Goal: Information Seeking & Learning: Understand process/instructions

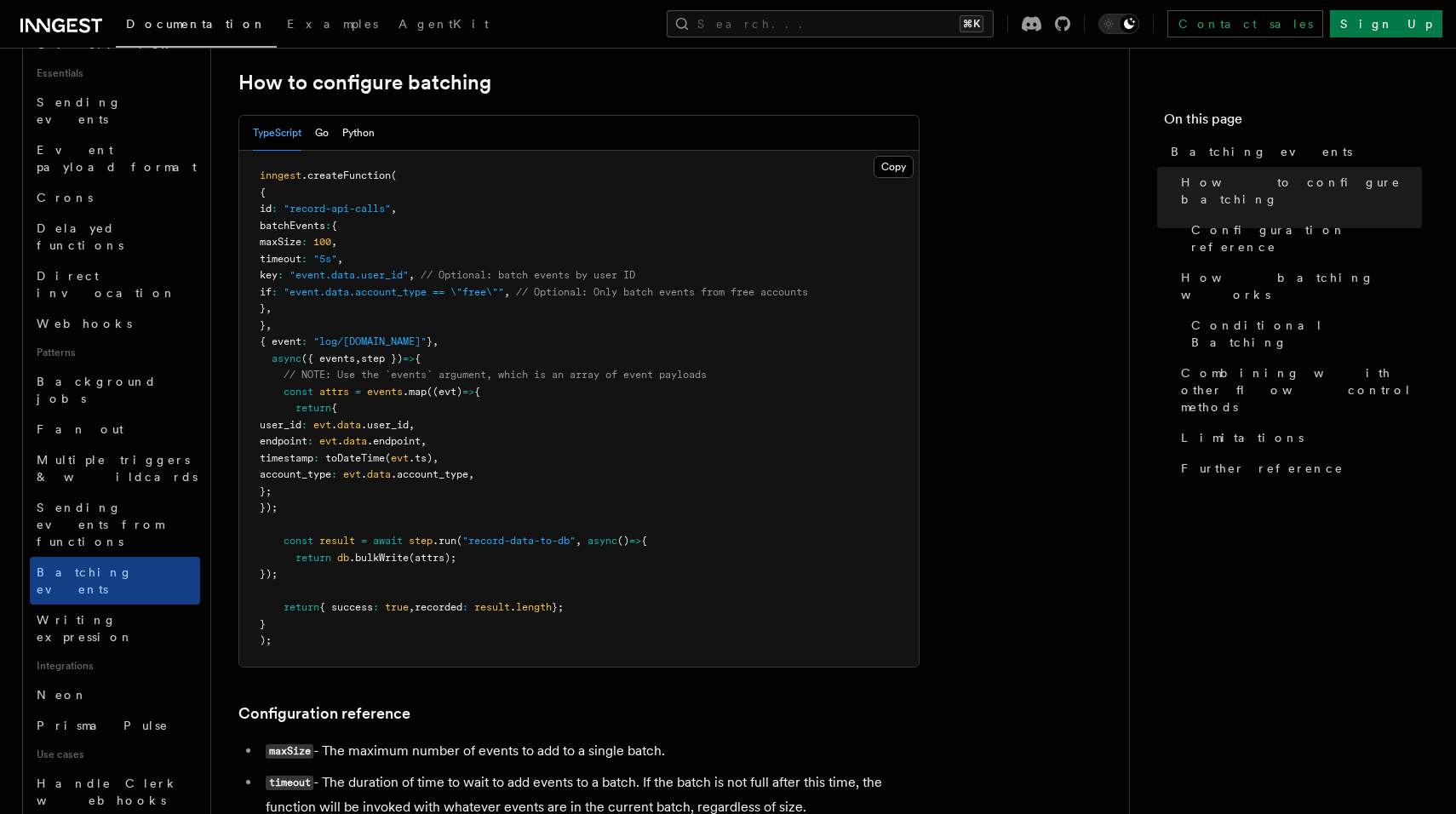
scroll to position [319, 0]
click at [412, 393] on span ".map" at bounding box center [414, 389] width 24 height 12
click at [409, 428] on span ".user_id" at bounding box center [384, 423] width 47 height 12
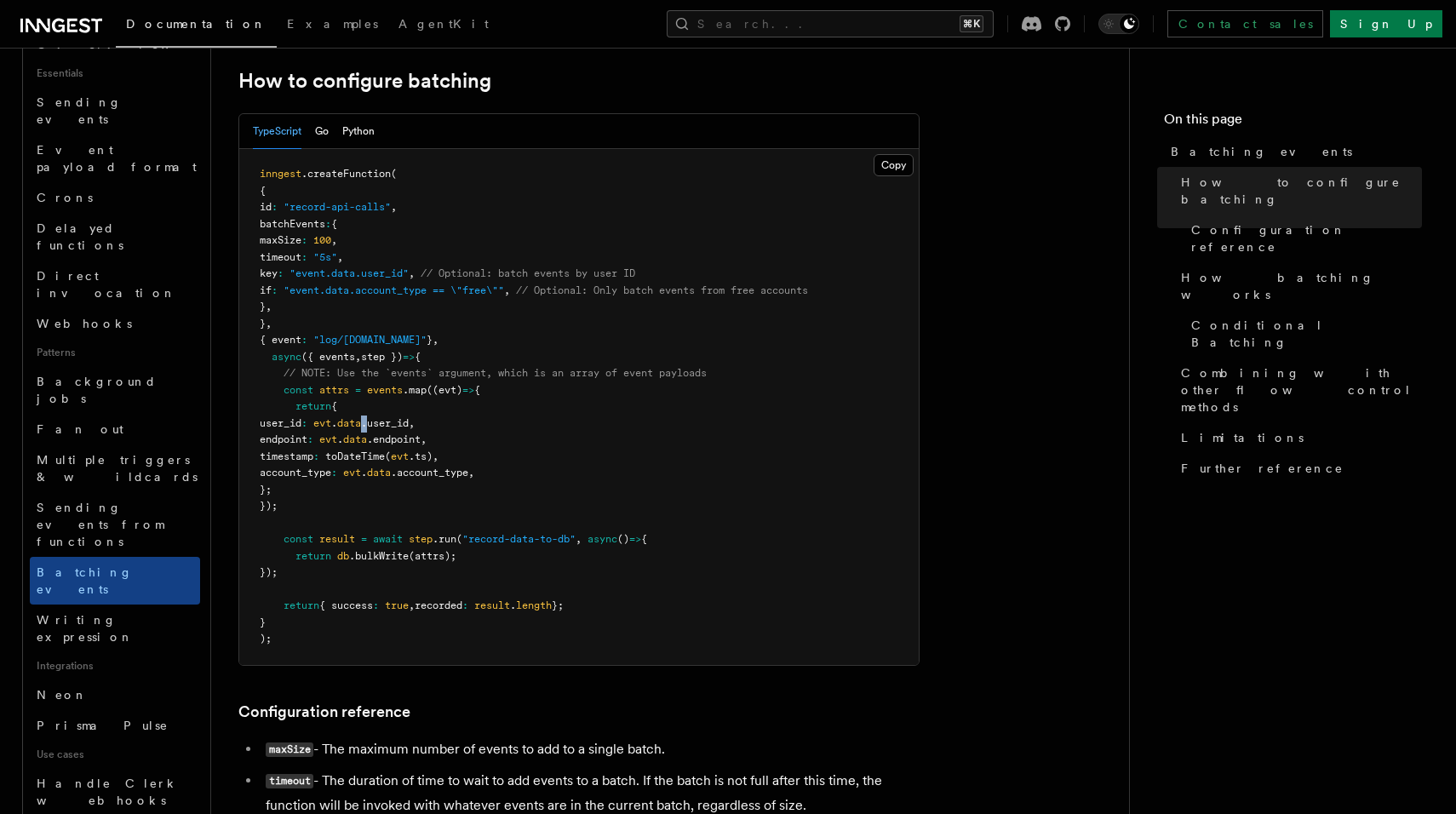
click at [409, 428] on span ".user_id" at bounding box center [384, 423] width 47 height 12
click at [367, 439] on span "data" at bounding box center [355, 439] width 24 height 12
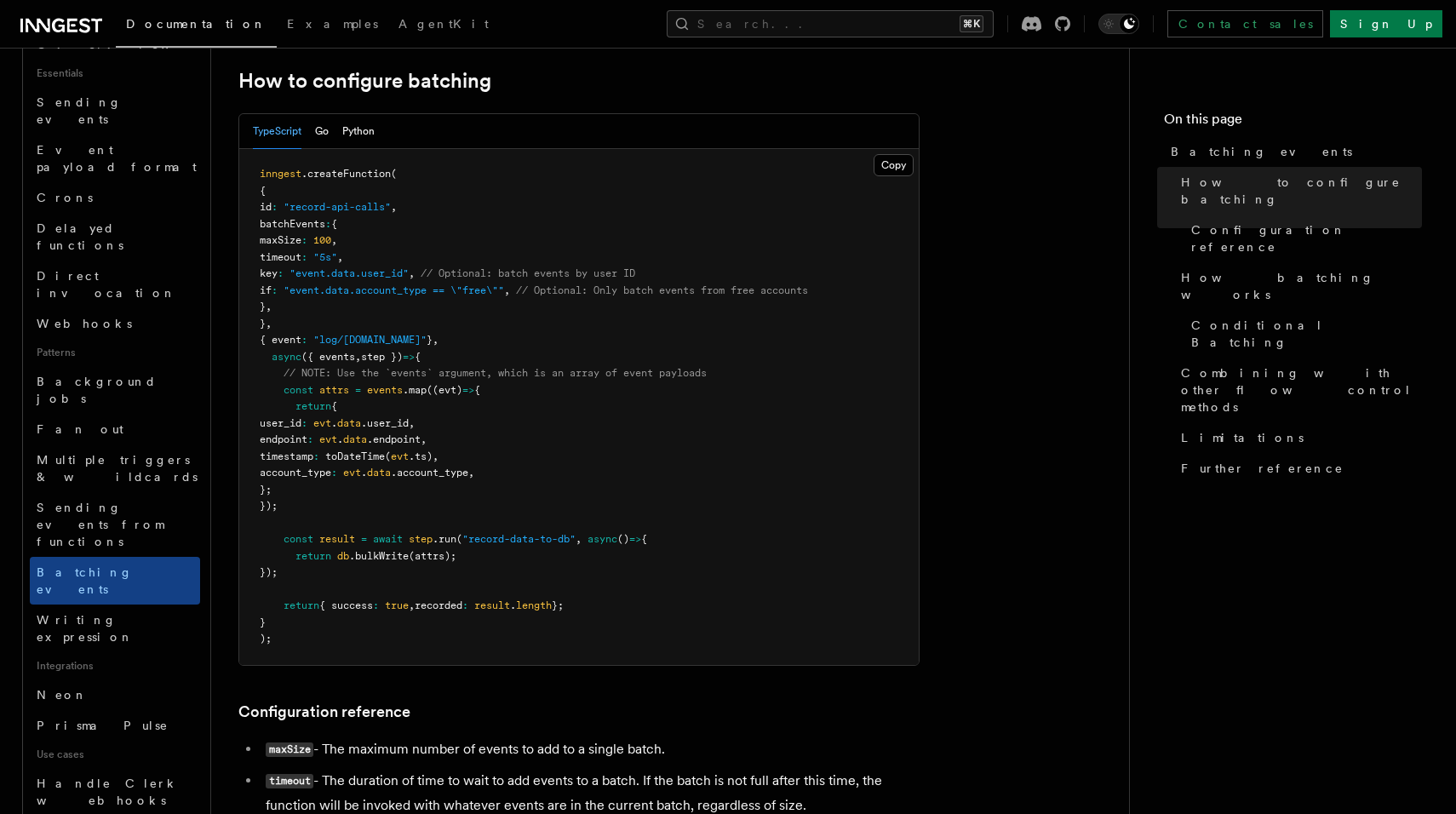
click at [385, 453] on span "toDateTime" at bounding box center [355, 456] width 59 height 12
click at [391, 475] on span "data" at bounding box center [379, 472] width 24 height 12
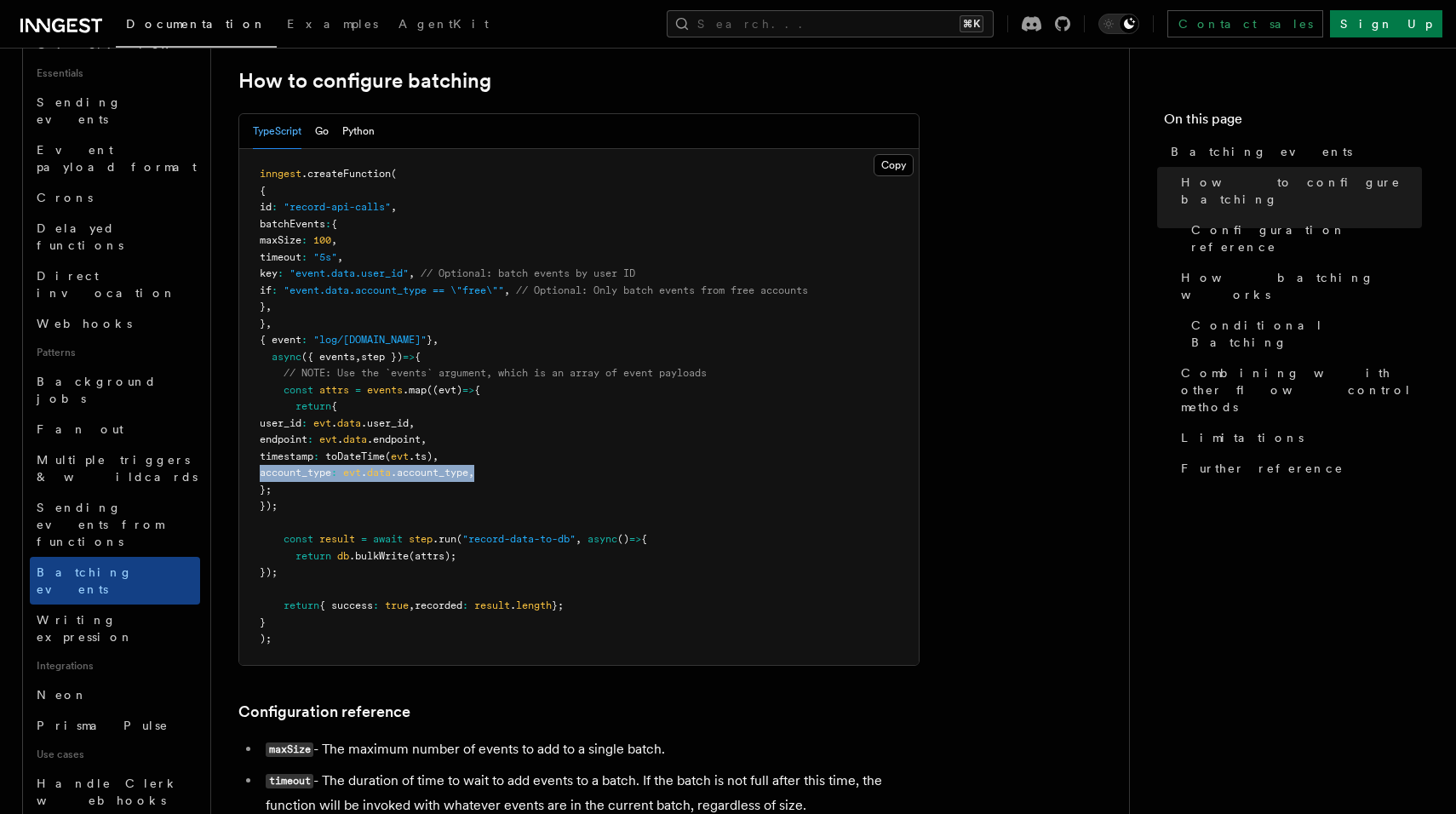
click at [391, 475] on span "data" at bounding box center [379, 472] width 24 height 12
click at [473, 327] on pre "inngest .createFunction ( { id : "record-api-calls" , batchEvents : { maxSize :…" at bounding box center [578, 407] width 679 height 516
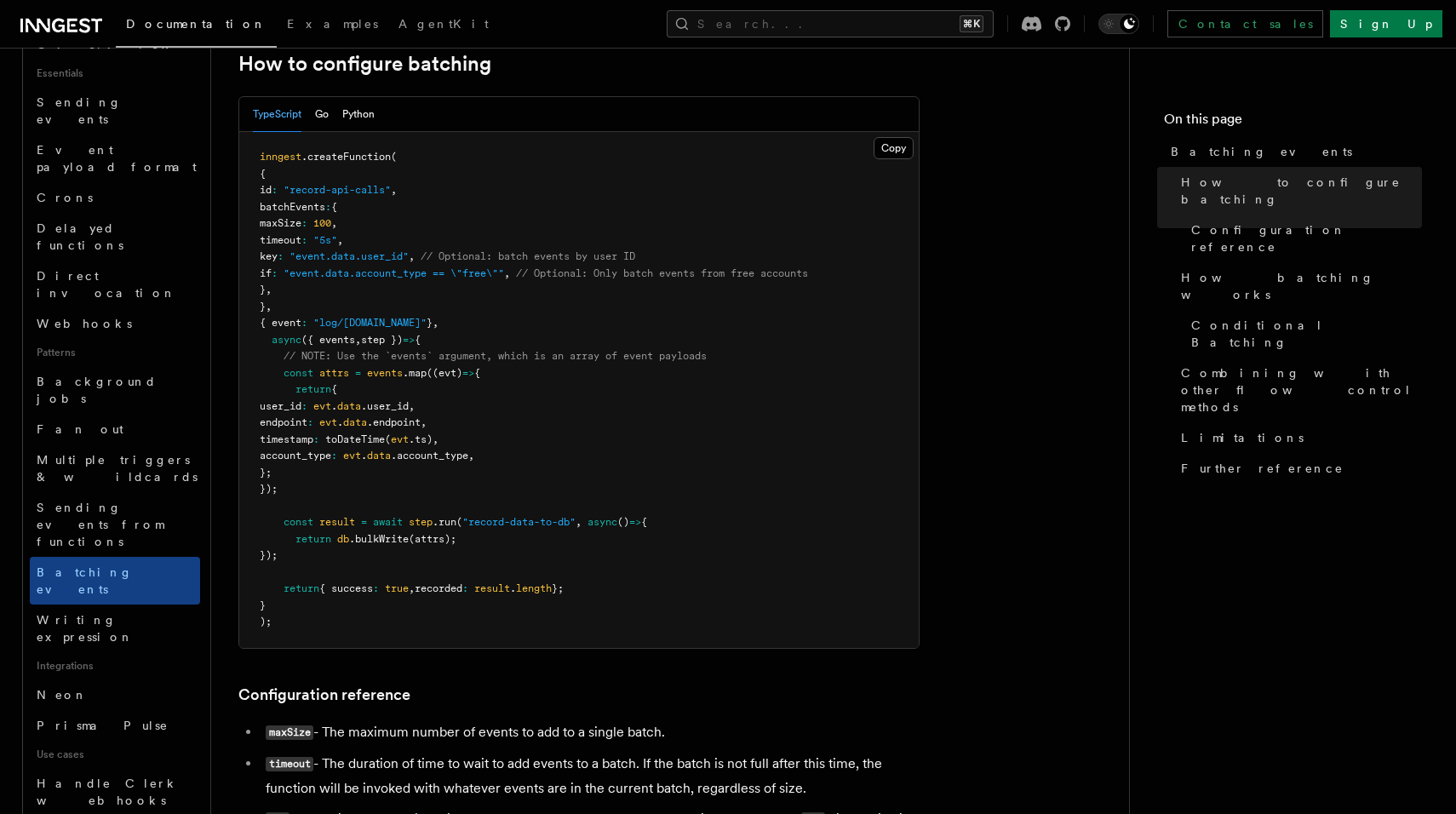
click at [685, 276] on span "// Optional: Only batch events from free accounts" at bounding box center [662, 273] width 292 height 12
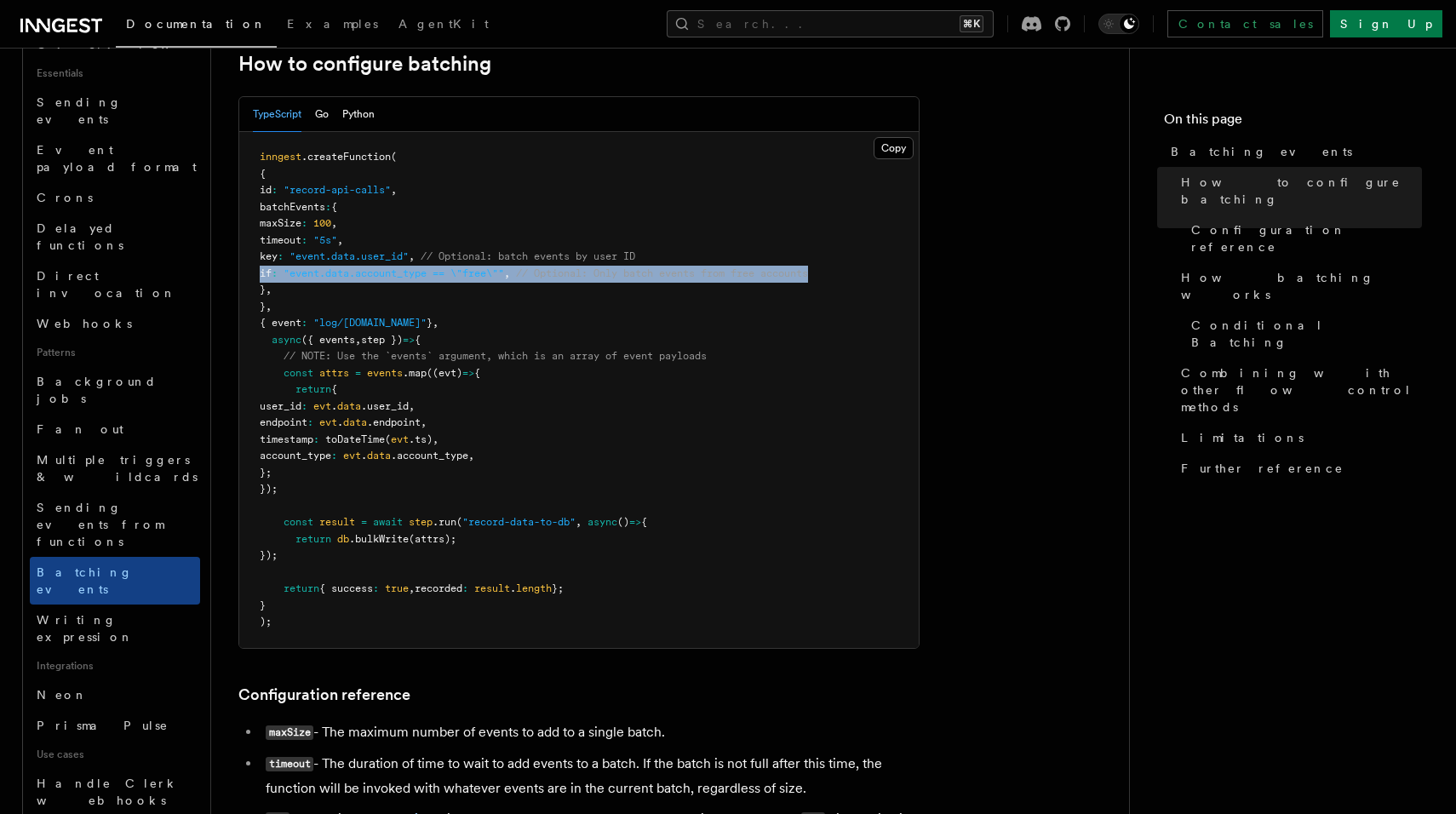
click at [685, 276] on span "// Optional: Only batch events from free accounts" at bounding box center [662, 273] width 292 height 12
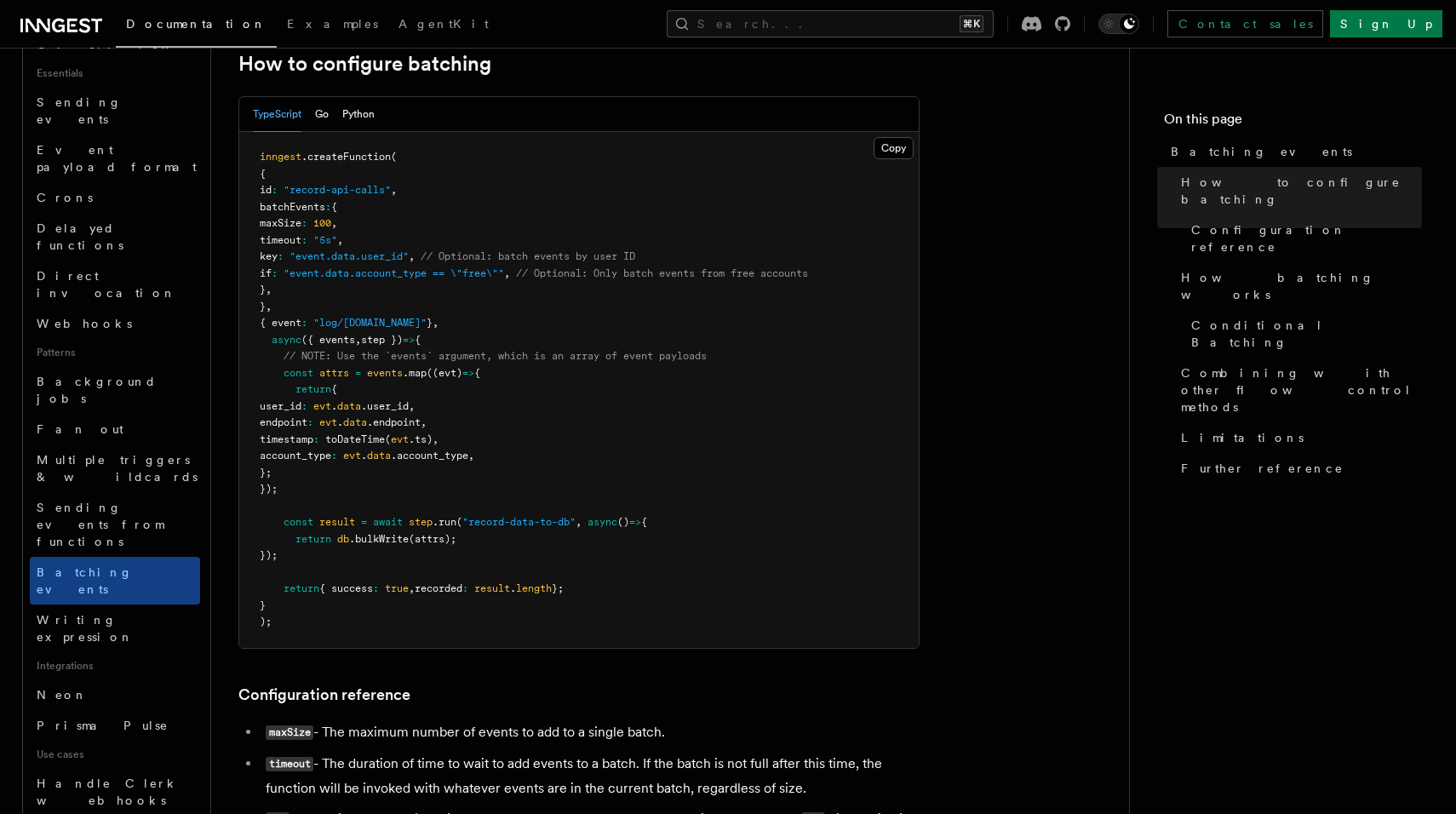
click at [680, 282] on pre "inngest .createFunction ( { id : "record-api-calls" , batchEvents : { maxSize :…" at bounding box center [578, 389] width 679 height 516
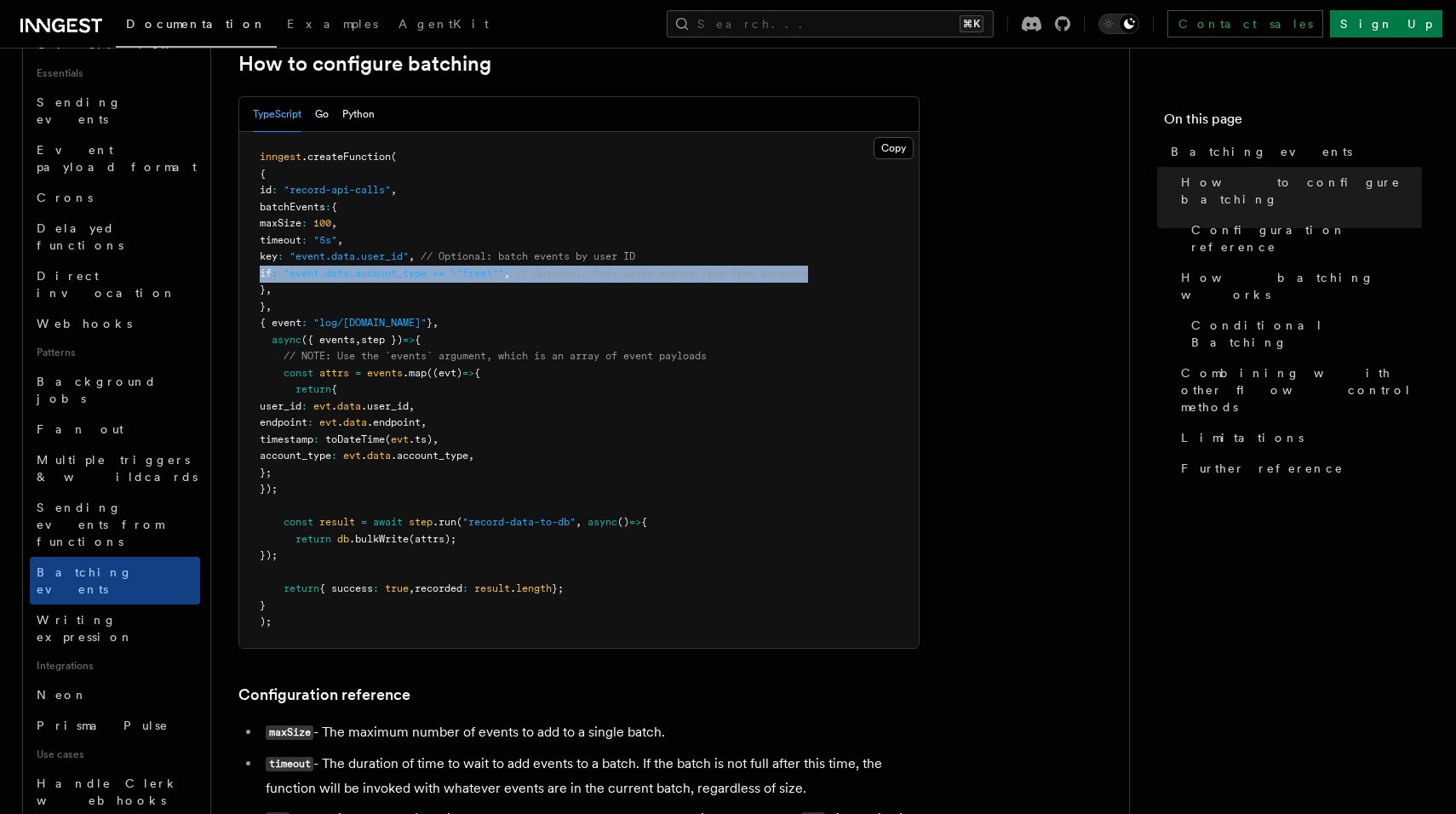
click at [680, 282] on pre "inngest .createFunction ( { id : "record-api-calls" , batchEvents : { maxSize :…" at bounding box center [578, 389] width 679 height 516
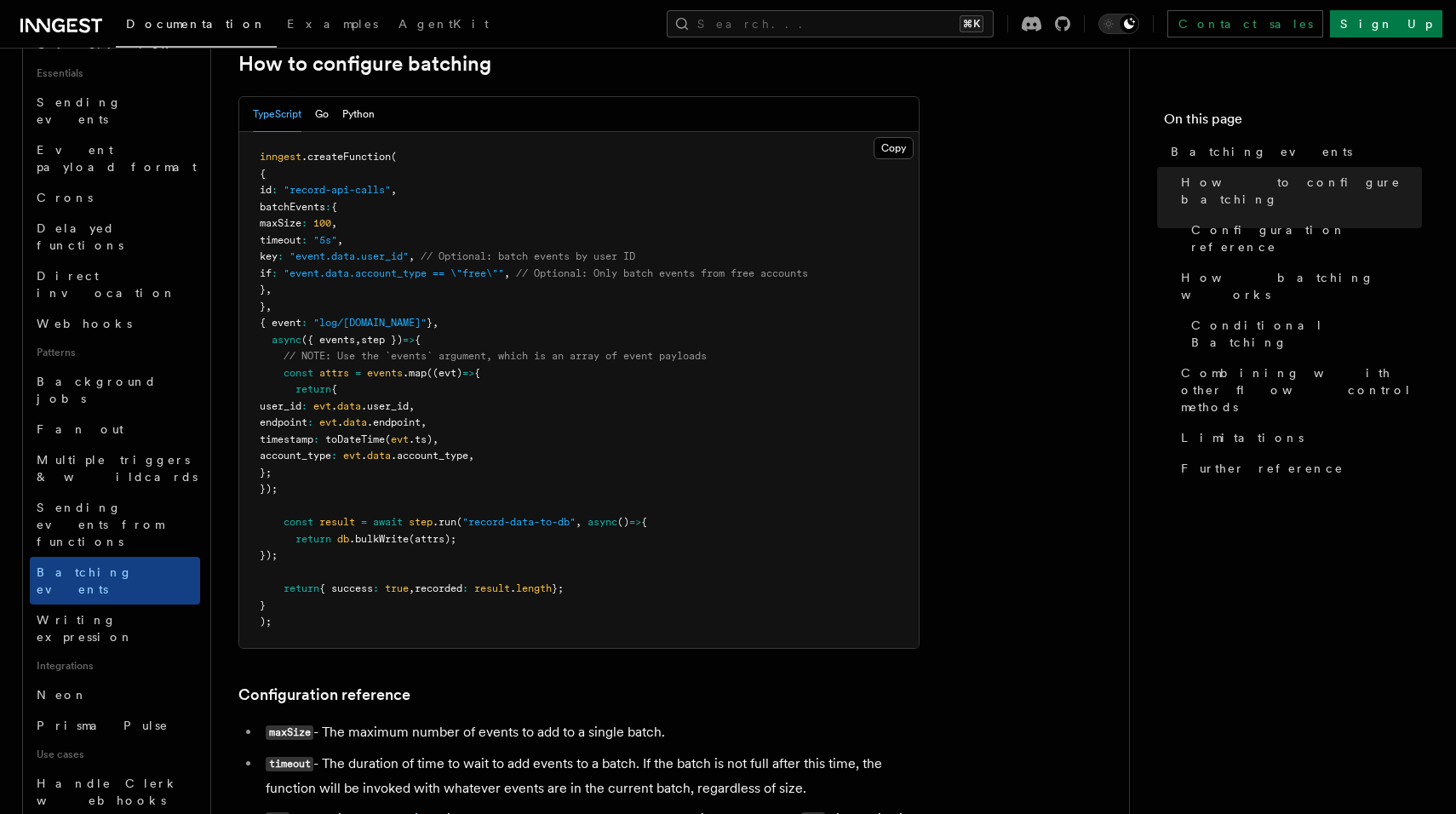
click at [620, 261] on span "// Optional: batch events by user ID" at bounding box center [527, 256] width 214 height 12
click at [638, 318] on pre "inngest .createFunction ( { id : "record-api-calls" , batchEvents : { maxSize :…" at bounding box center [578, 389] width 679 height 516
